Goal: Find specific page/section: Find specific page/section

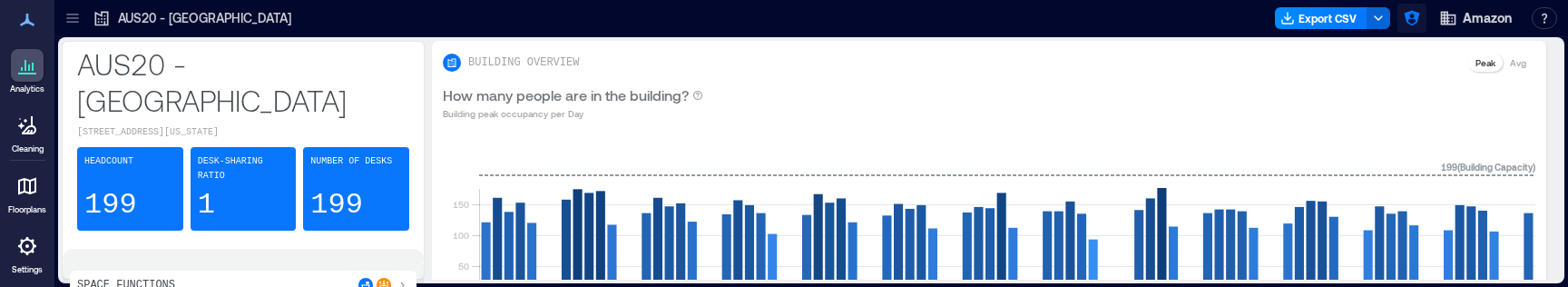
click at [1420, 18] on icon "button" at bounding box center [1411, 18] width 18 height 18
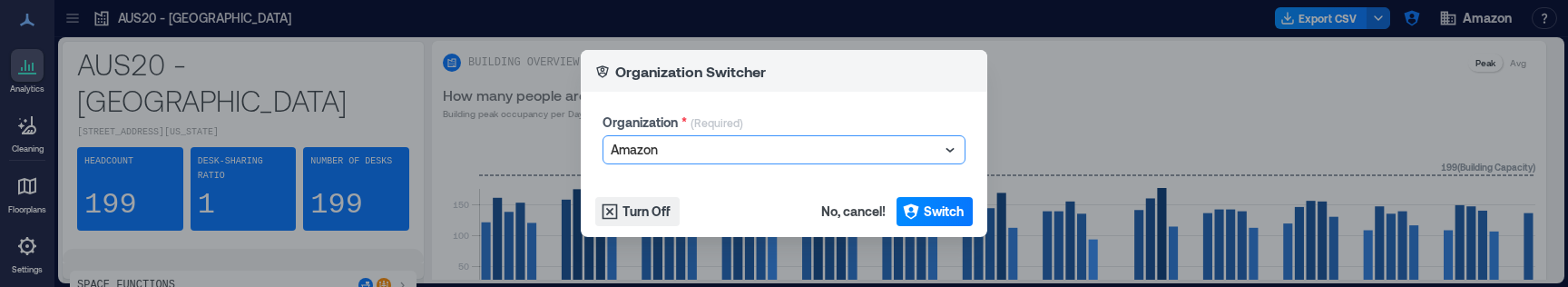
click at [1114, 120] on div "Organization Switcher Organization * (Required) option Amazon, selected. Select…" at bounding box center [784, 143] width 1568 height 287
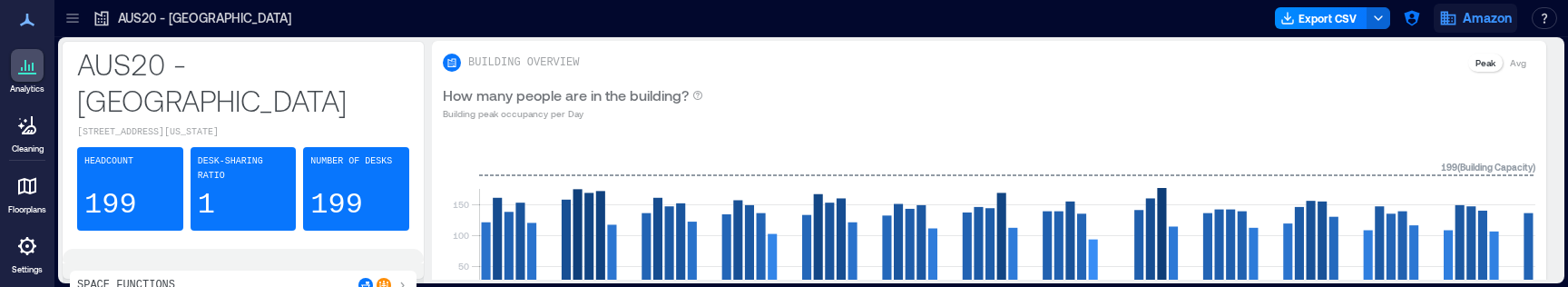
click at [1482, 18] on span "Amazon" at bounding box center [1486, 18] width 49 height 18
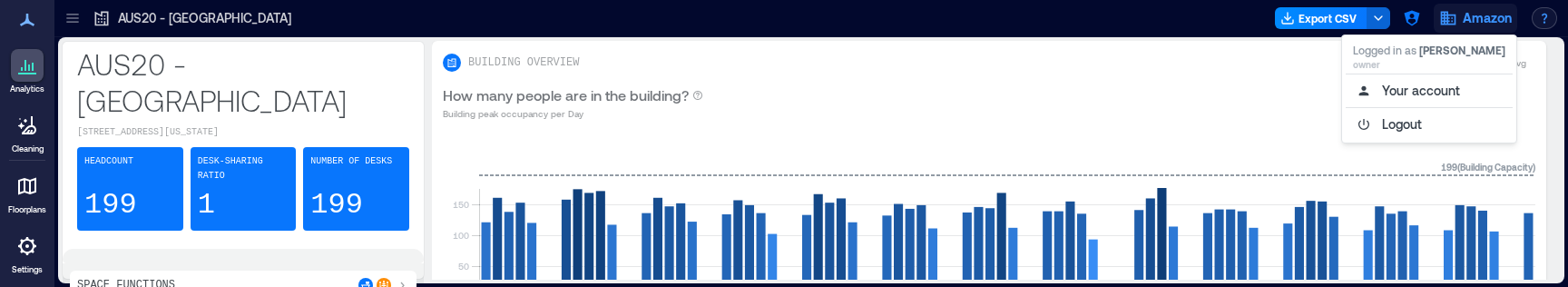
click at [1551, 17] on button "button" at bounding box center [1544, 18] width 25 height 21
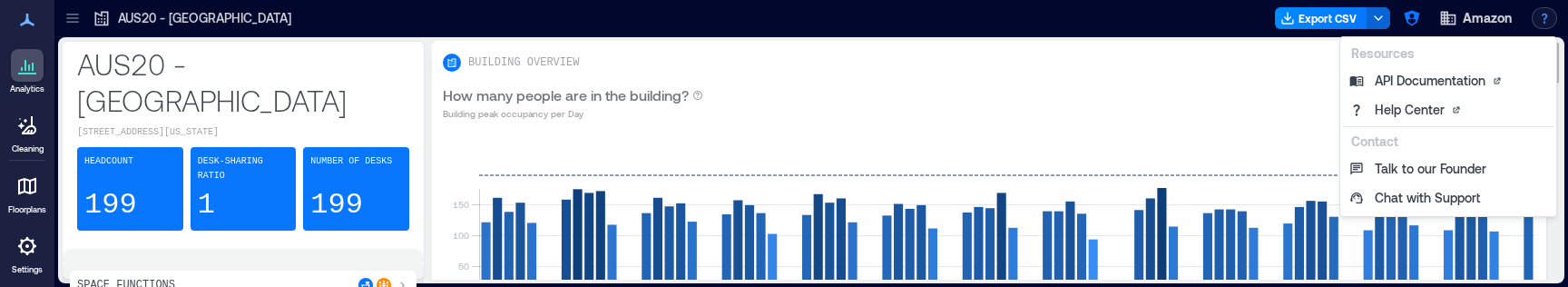
click at [774, 119] on div "How many people are in the building? Building peak occupancy per Day" at bounding box center [989, 102] width 1093 height 36
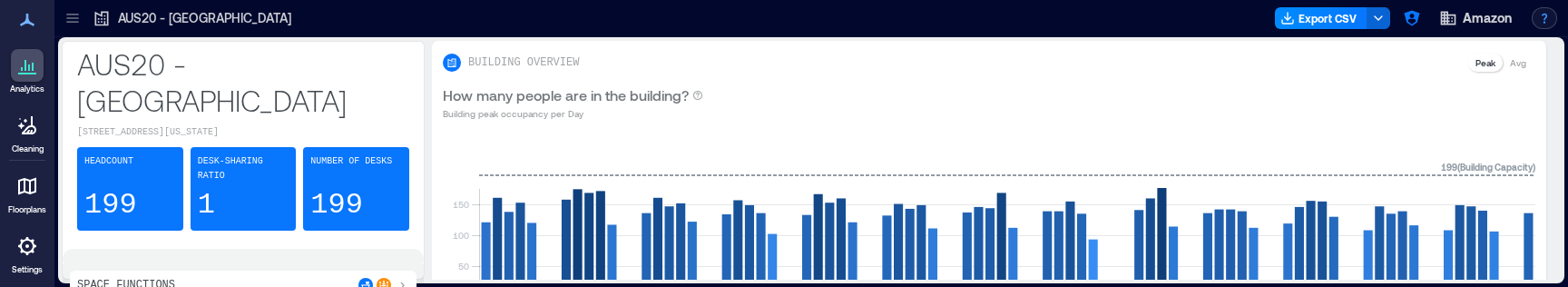
click at [1541, 21] on button "button" at bounding box center [1544, 18] width 25 height 21
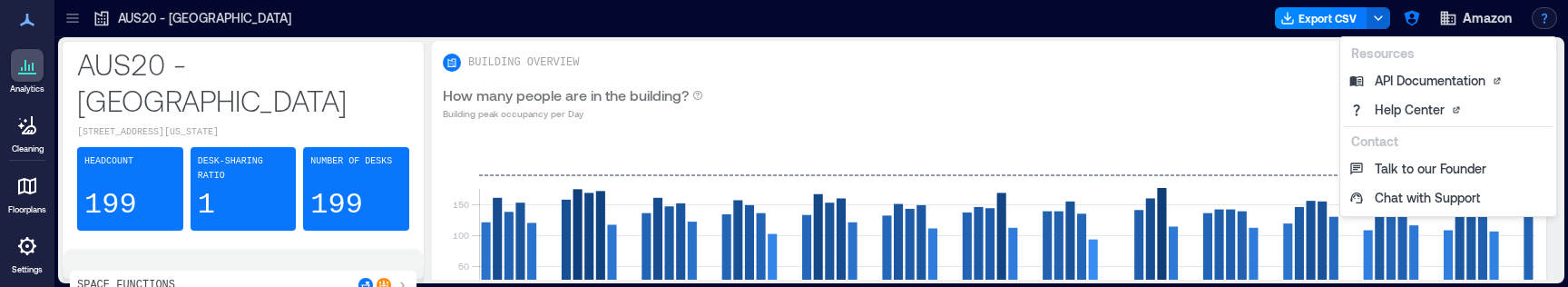
click at [1541, 21] on button "button" at bounding box center [1544, 18] width 25 height 21
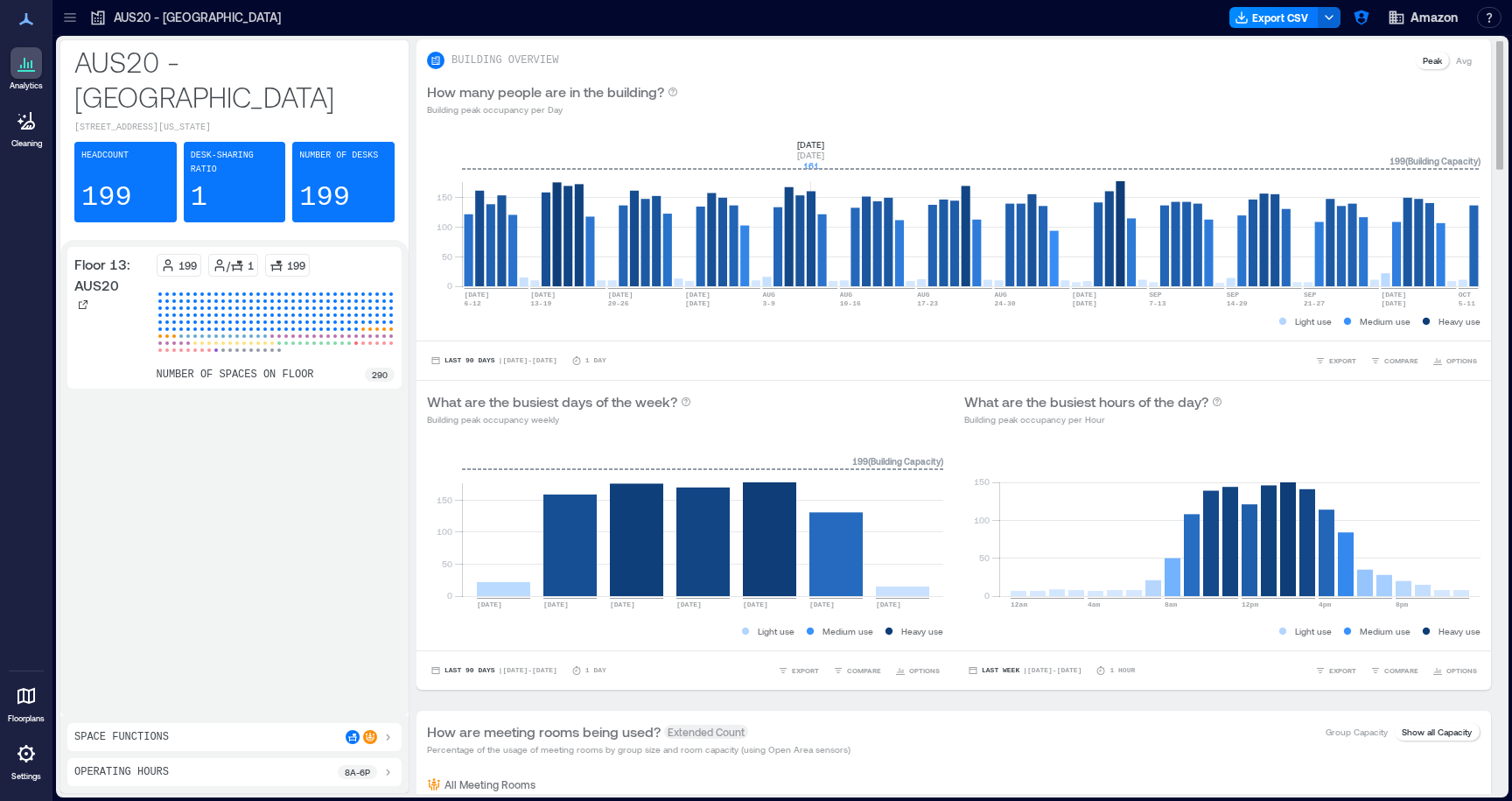
click at [811, 159] on rect at bounding box center [971, 212] width 1018 height 149
click at [958, 107] on div "How many people are in the building? Building peak occupancy per Day" at bounding box center [953, 98] width 1054 height 35
